Goal: Information Seeking & Learning: Learn about a topic

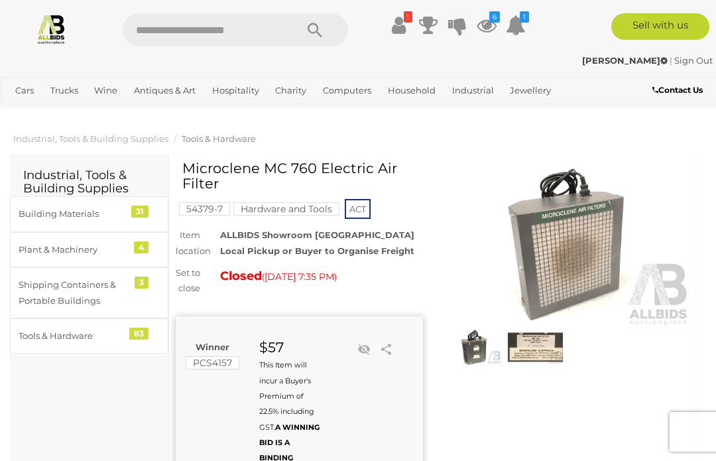
click at [560, 255] on img at bounding box center [566, 246] width 247 height 159
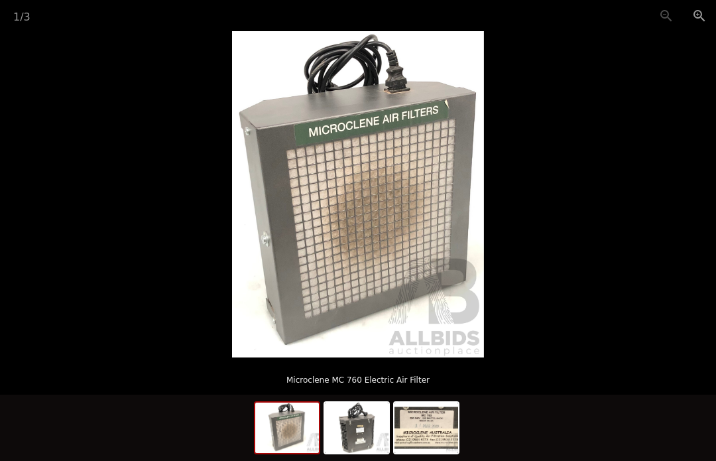
click at [357, 427] on img at bounding box center [357, 427] width 64 height 50
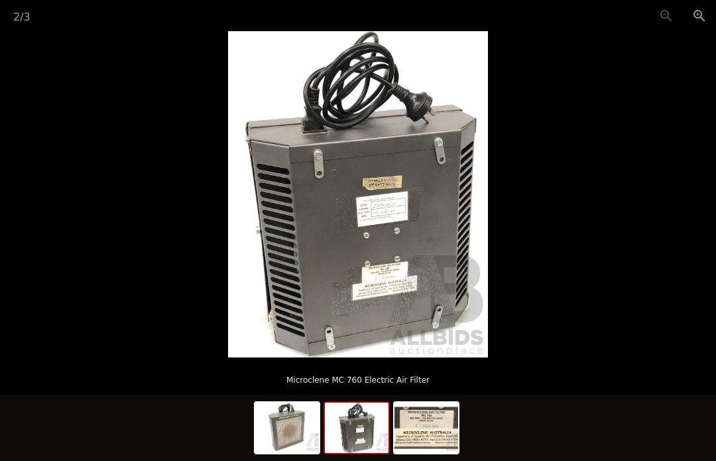
click at [419, 423] on img at bounding box center [426, 427] width 64 height 50
click at [347, 422] on img at bounding box center [357, 427] width 64 height 50
click at [294, 425] on img at bounding box center [287, 427] width 64 height 50
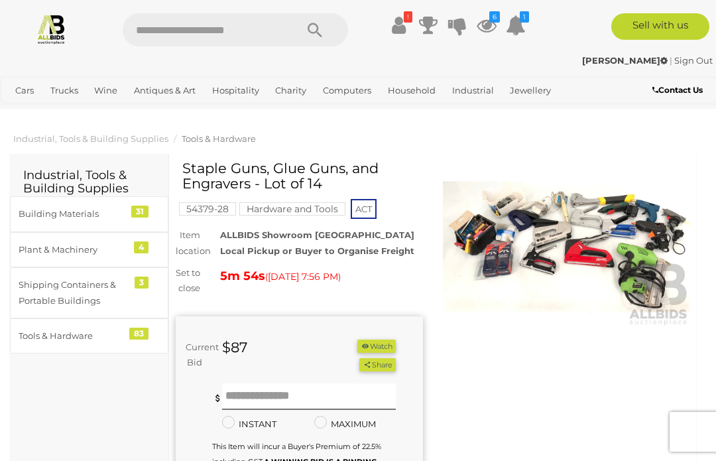
click at [503, 244] on img at bounding box center [566, 246] width 247 height 159
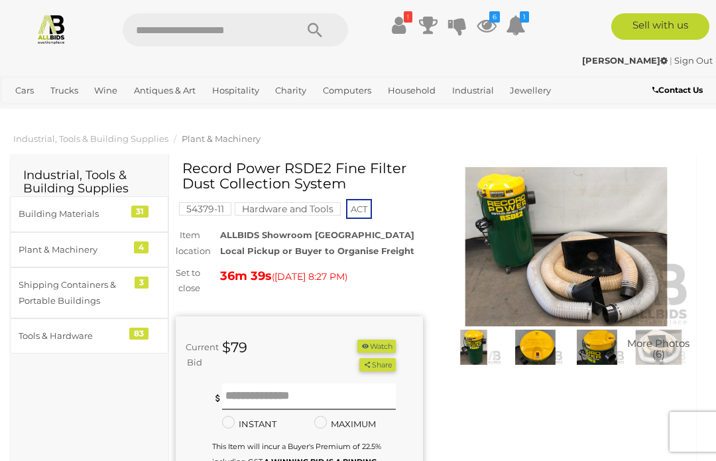
click at [516, 245] on img at bounding box center [566, 246] width 247 height 159
